Goal: Transaction & Acquisition: Purchase product/service

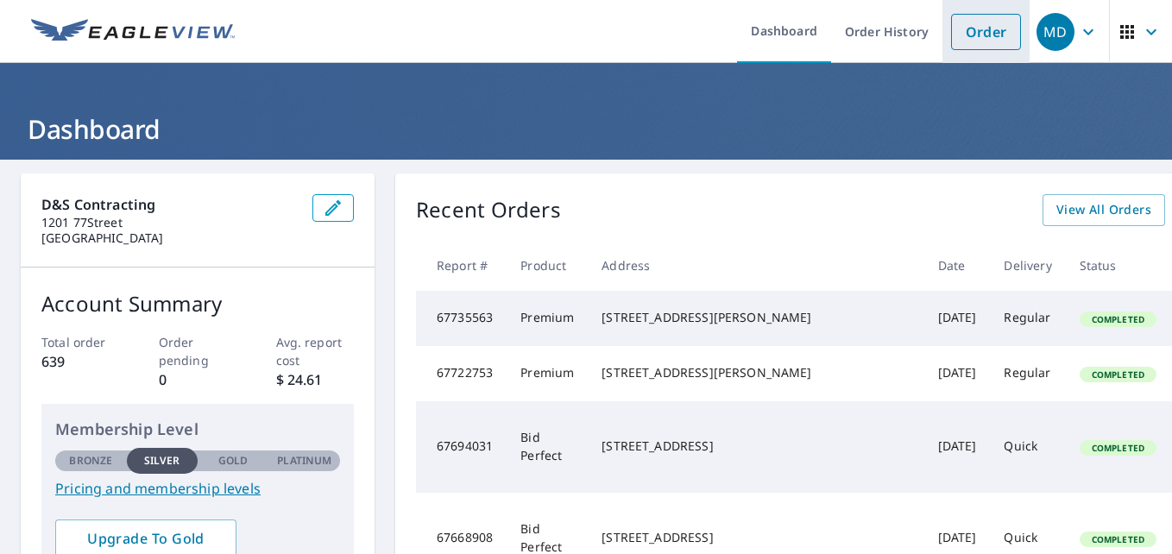
click at [965, 28] on link "Order" at bounding box center [986, 32] width 70 height 36
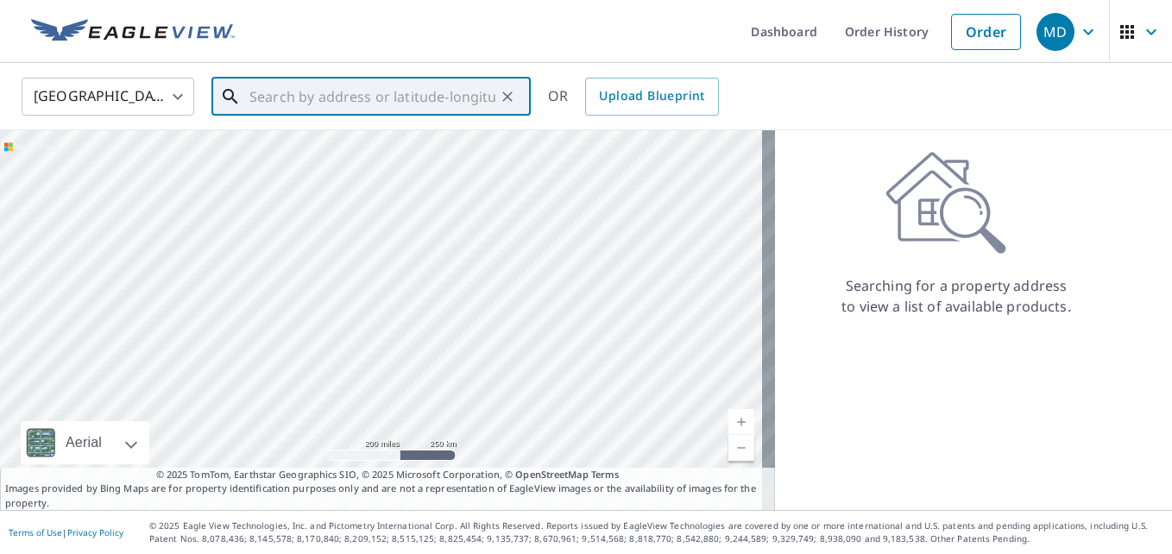
click at [393, 97] on input "text" at bounding box center [372, 96] width 246 height 48
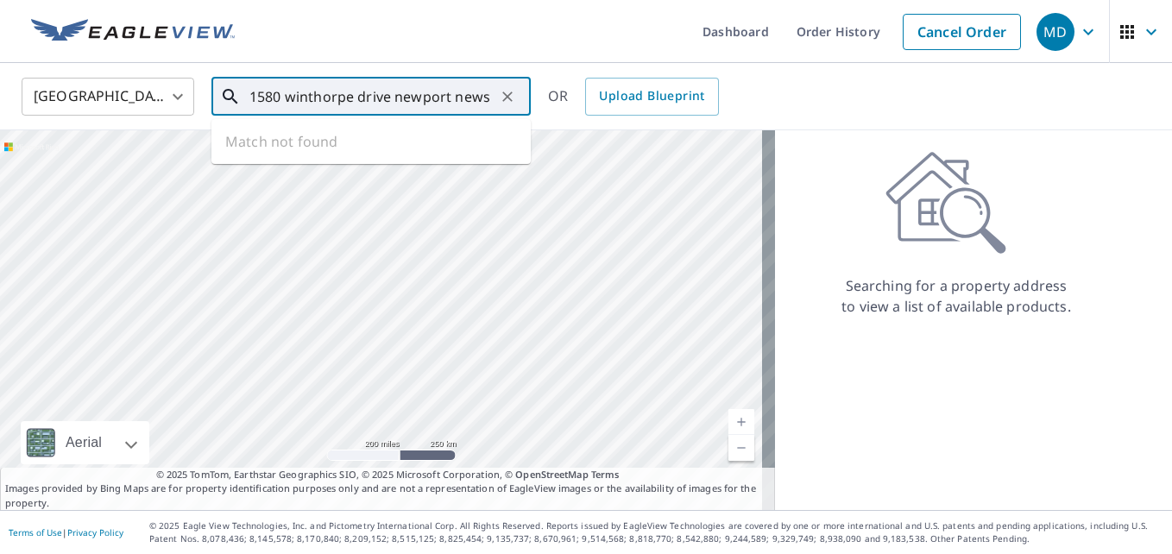
type input "1580 winthorpe drive newport news"
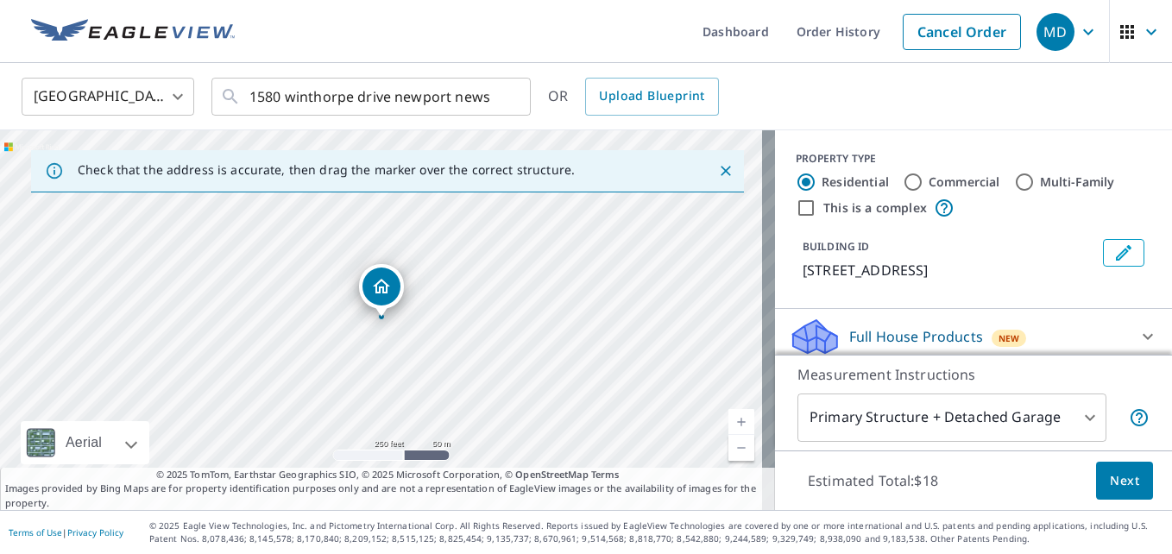
click at [312, 315] on div "1580 Winthrope Dr [GEOGRAPHIC_DATA]" at bounding box center [387, 320] width 775 height 380
click at [503, 347] on div "1580 Winthrope Dr [GEOGRAPHIC_DATA]" at bounding box center [387, 320] width 775 height 380
click at [729, 421] on link "Current Level 17, Zoom In" at bounding box center [741, 422] width 26 height 26
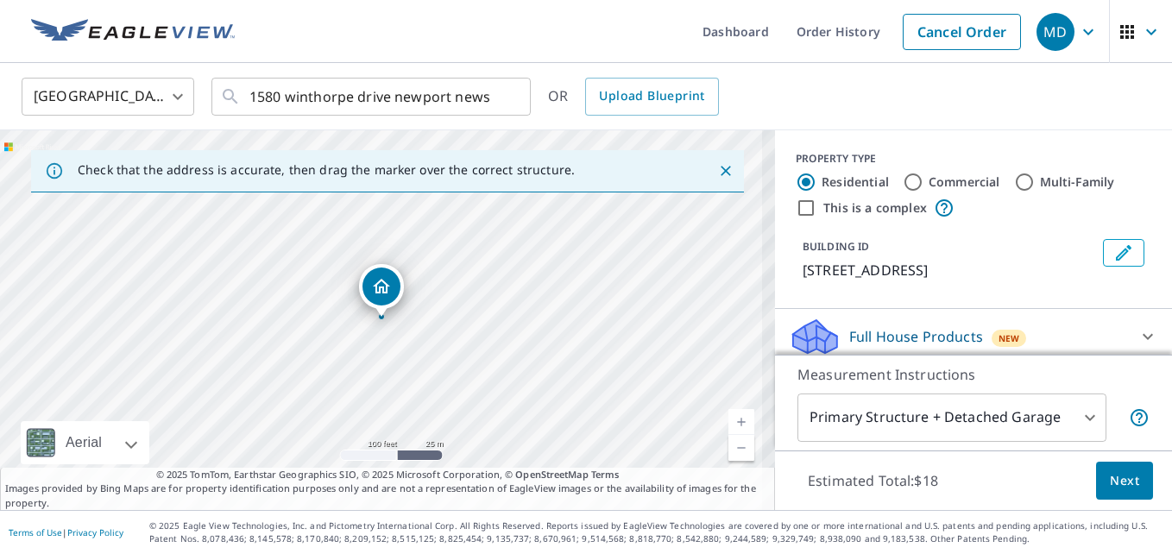
click at [729, 421] on link "Current Level 18, Zoom In" at bounding box center [741, 422] width 26 height 26
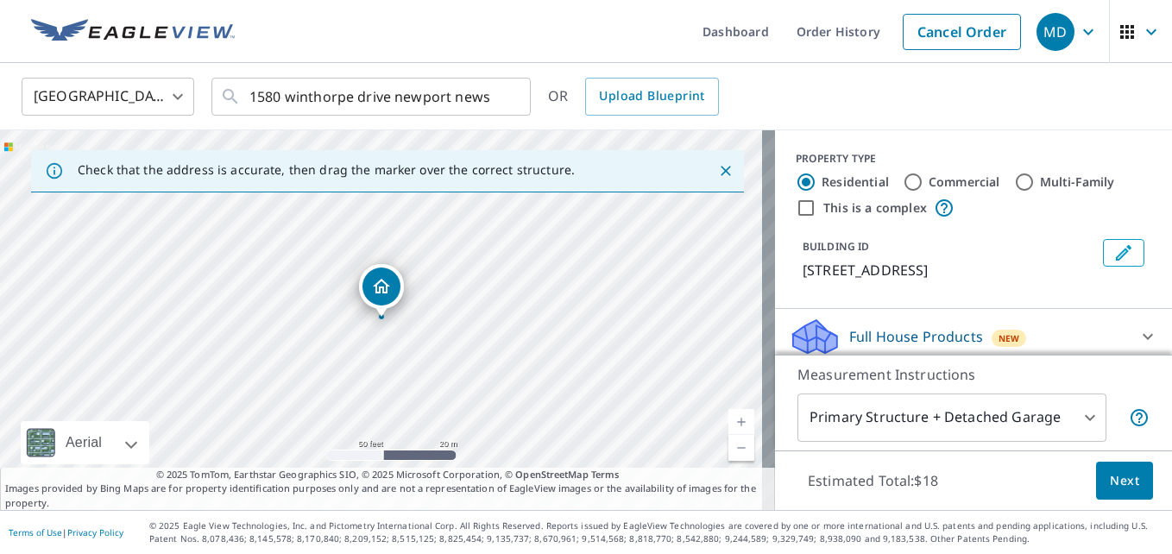
click at [729, 421] on link "Current Level 19, Zoom In" at bounding box center [741, 422] width 26 height 26
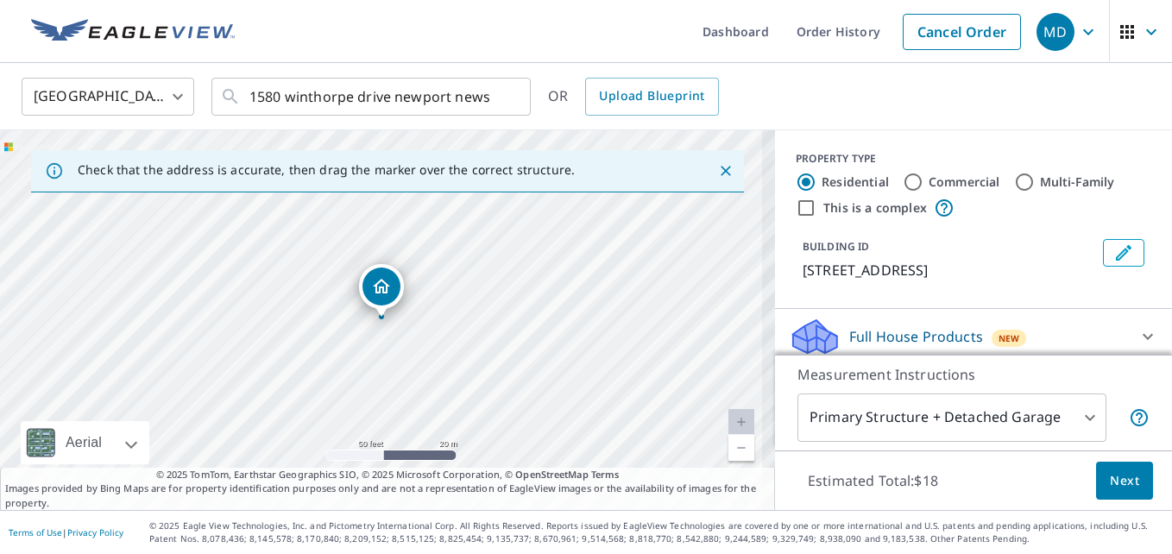
click at [729, 421] on link "Current Level 19, Zoom In Disabled" at bounding box center [741, 422] width 26 height 26
click at [728, 447] on link "Current Level 20, Zoom Out" at bounding box center [741, 448] width 26 height 26
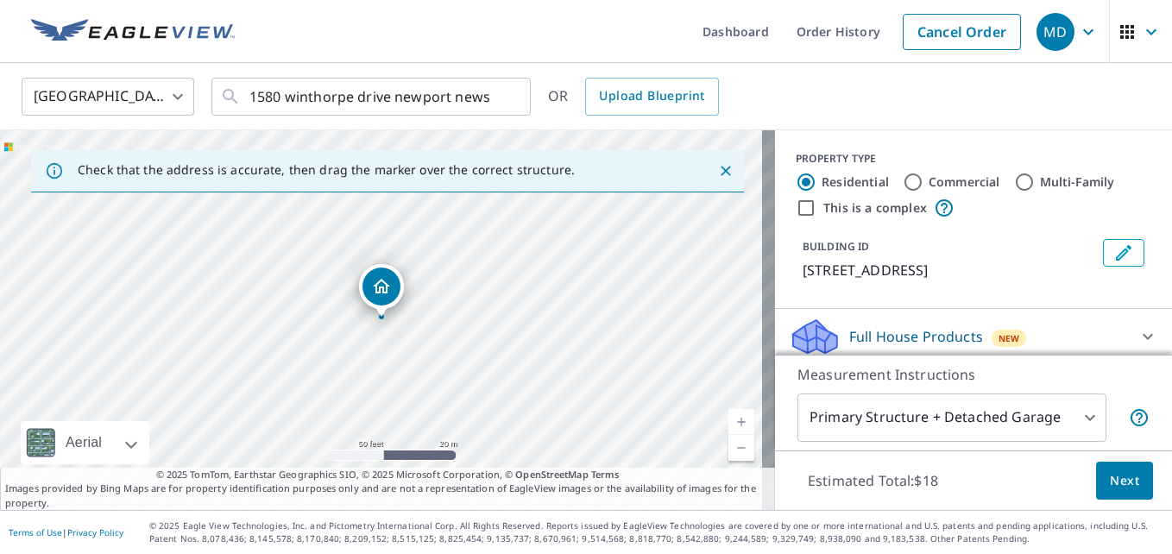
click at [728, 447] on link "Current Level 19, Zoom Out" at bounding box center [741, 448] width 26 height 26
click at [728, 447] on link "Current Level 18, Zoom Out" at bounding box center [741, 448] width 26 height 26
click at [728, 447] on link "Current Level 17, Zoom Out" at bounding box center [741, 448] width 26 height 26
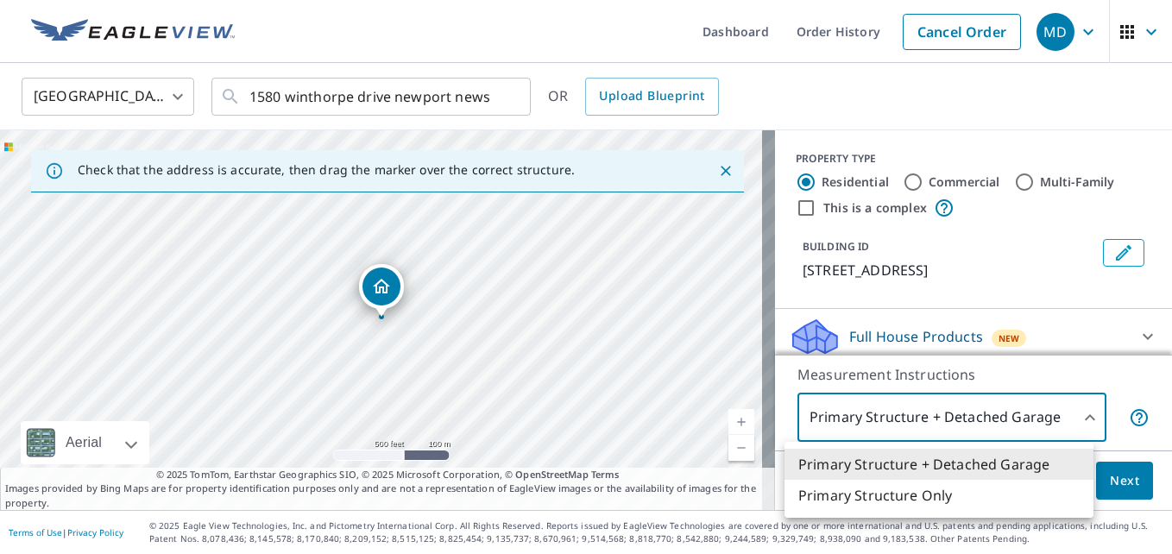
click at [1040, 436] on body "MD MD Dashboard Order History Cancel Order MD [GEOGRAPHIC_DATA] [GEOGRAPHIC_DAT…" at bounding box center [586, 277] width 1172 height 554
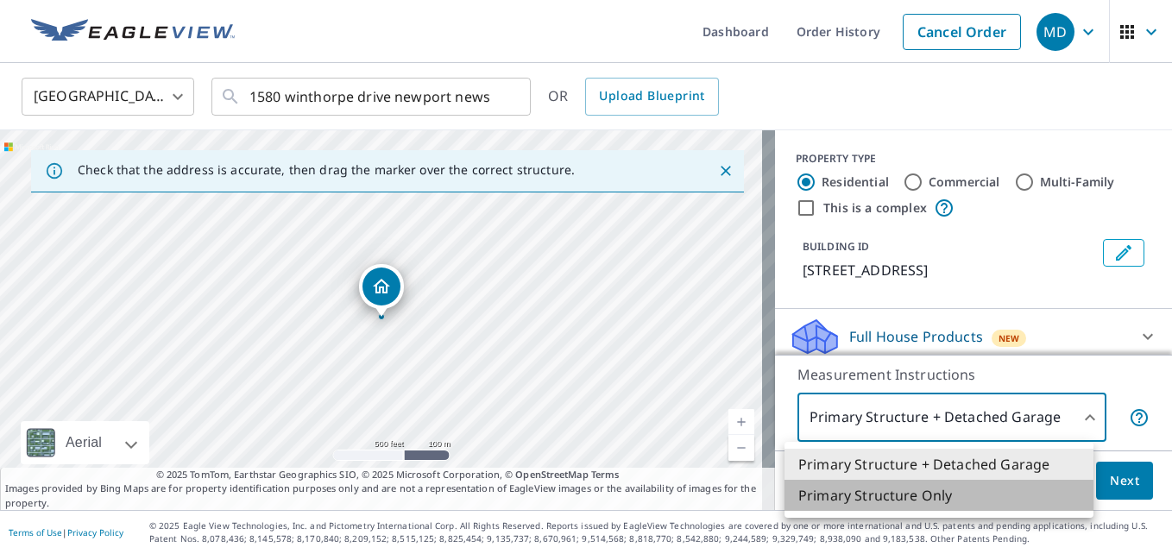
click at [914, 500] on li "Primary Structure Only" at bounding box center [938, 495] width 309 height 31
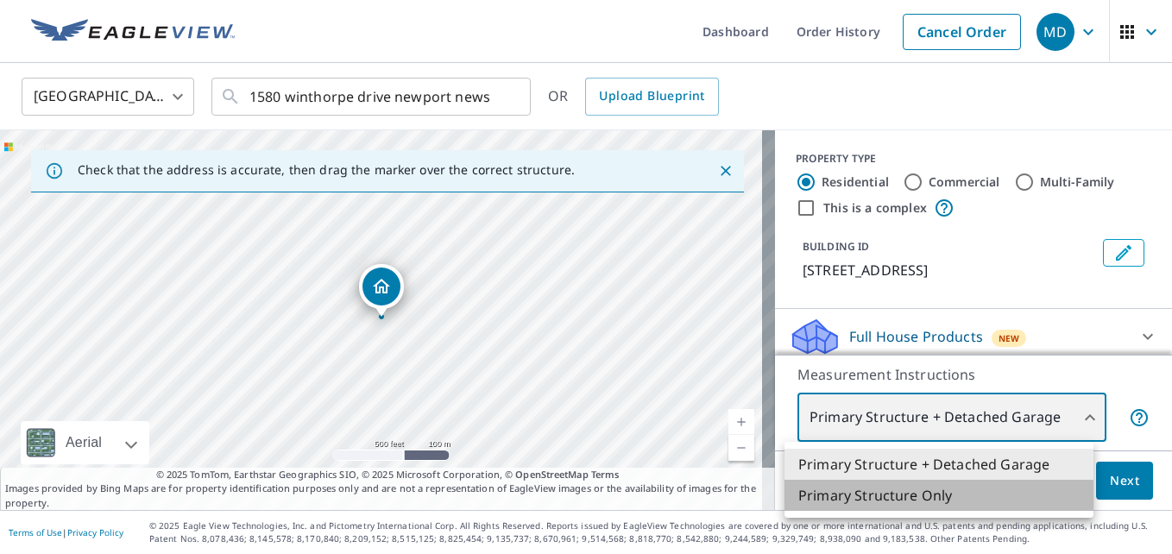
type input "2"
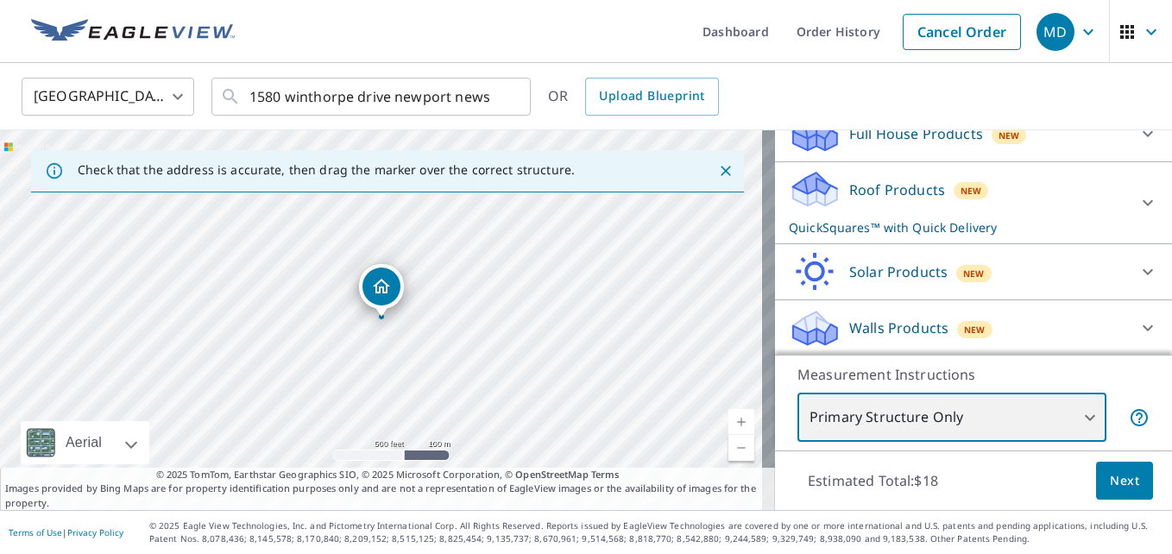
scroll to position [225, 0]
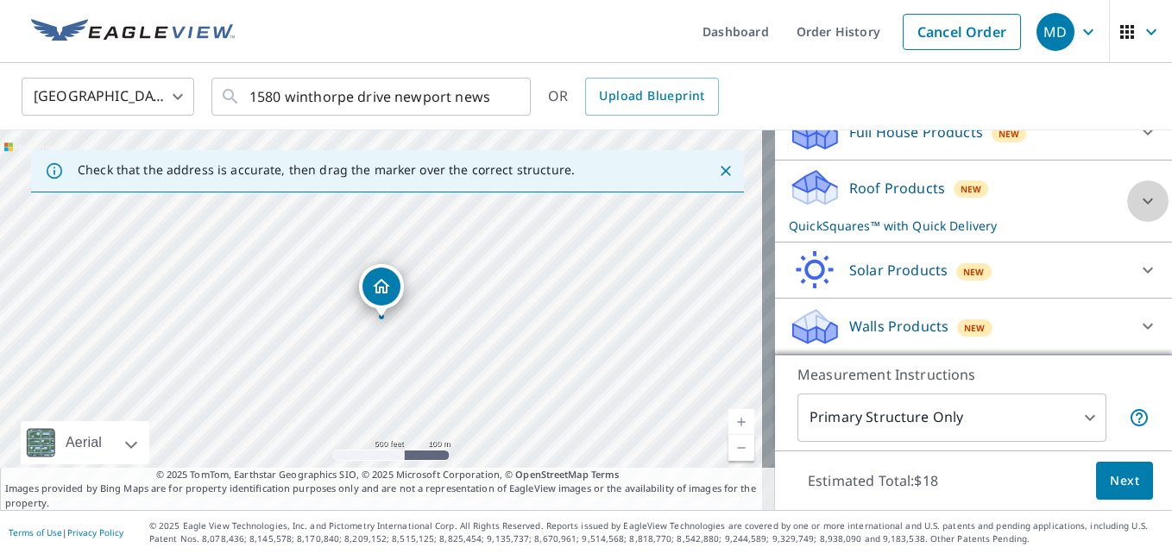
click at [1137, 198] on icon at bounding box center [1147, 201] width 21 height 21
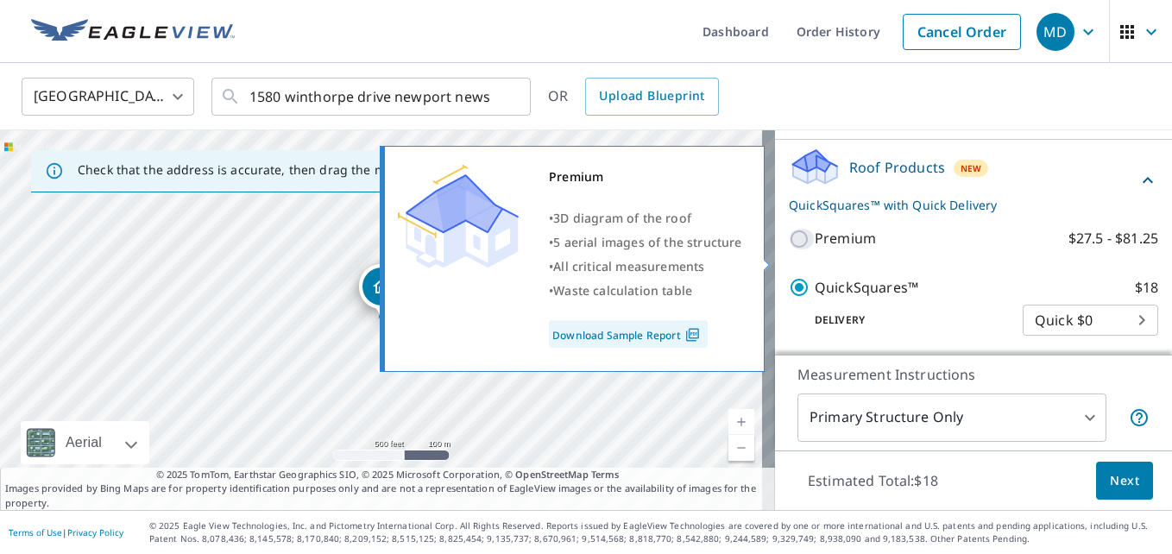
click at [789, 249] on input "Premium $27.5 - $81.25" at bounding box center [802, 239] width 26 height 21
checkbox input "true"
checkbox input "false"
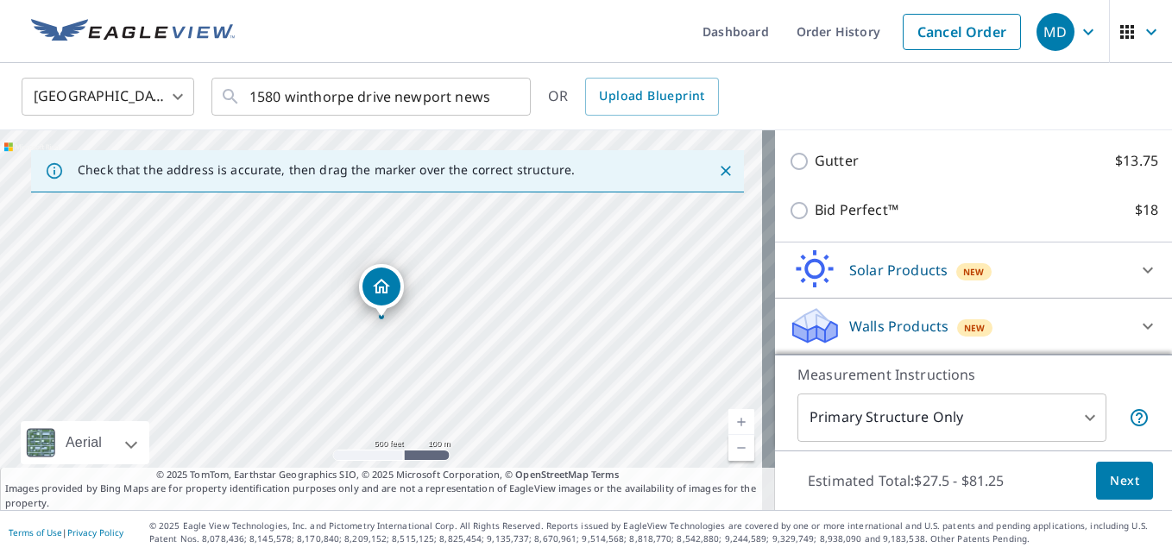
scroll to position [456, 0]
click at [1109, 483] on span "Next" at bounding box center [1123, 481] width 29 height 22
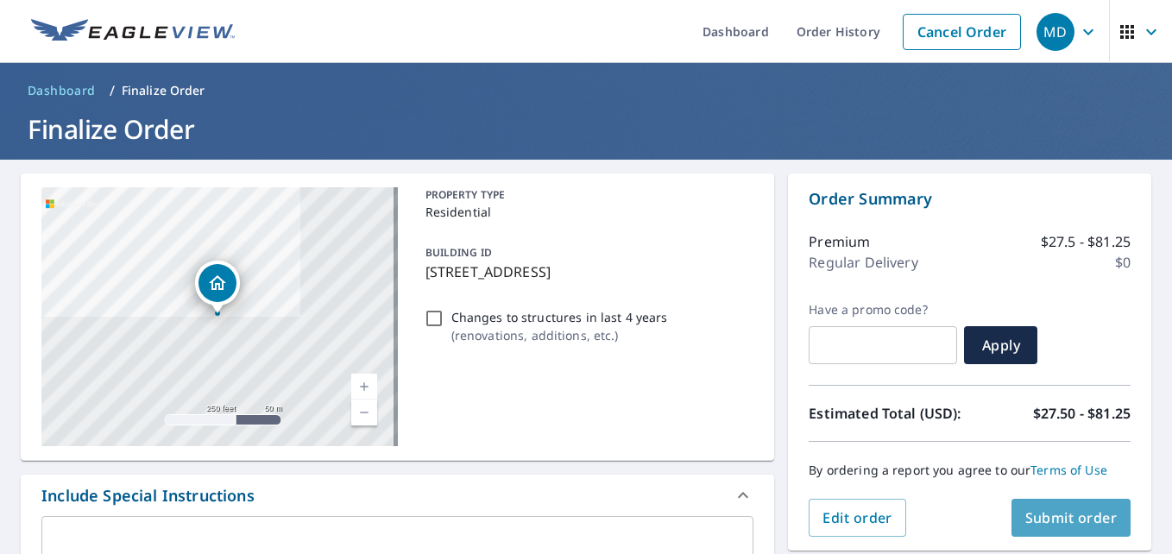
click at [1056, 518] on span "Submit order" at bounding box center [1071, 517] width 92 height 19
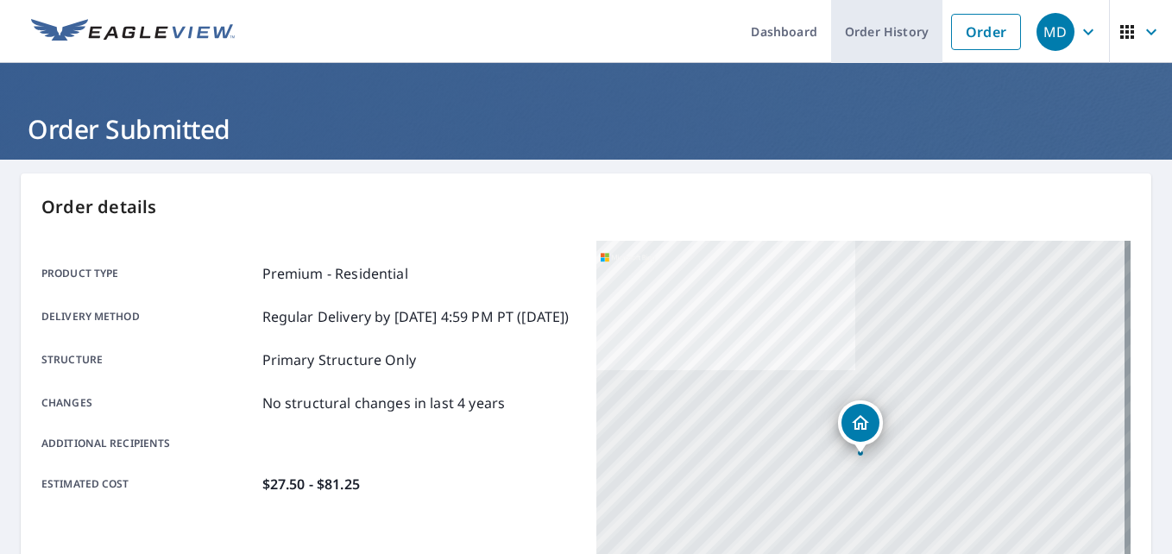
click at [884, 26] on link "Order History" at bounding box center [886, 31] width 111 height 63
